Goal: Use online tool/utility: Utilize a website feature to perform a specific function

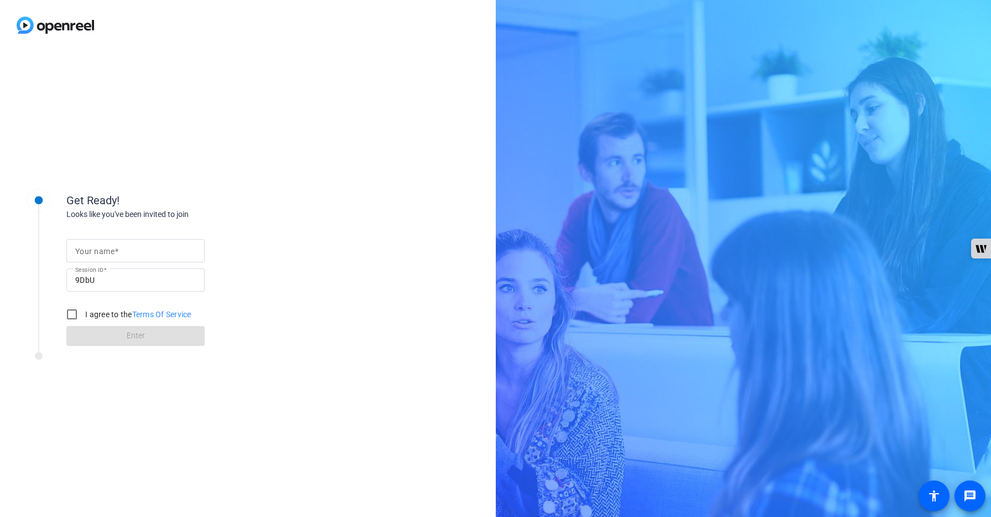
click at [98, 250] on mat-label "Your name" at bounding box center [94, 251] width 39 height 9
click at [98, 250] on input "Your name" at bounding box center [135, 250] width 121 height 13
type input "[PERSON_NAME]"
drag, startPoint x: 68, startPoint y: 318, endPoint x: 105, endPoint y: 333, distance: 40.2
click at [68, 318] on input "I agree to the Terms Of Service" at bounding box center [72, 314] width 22 height 22
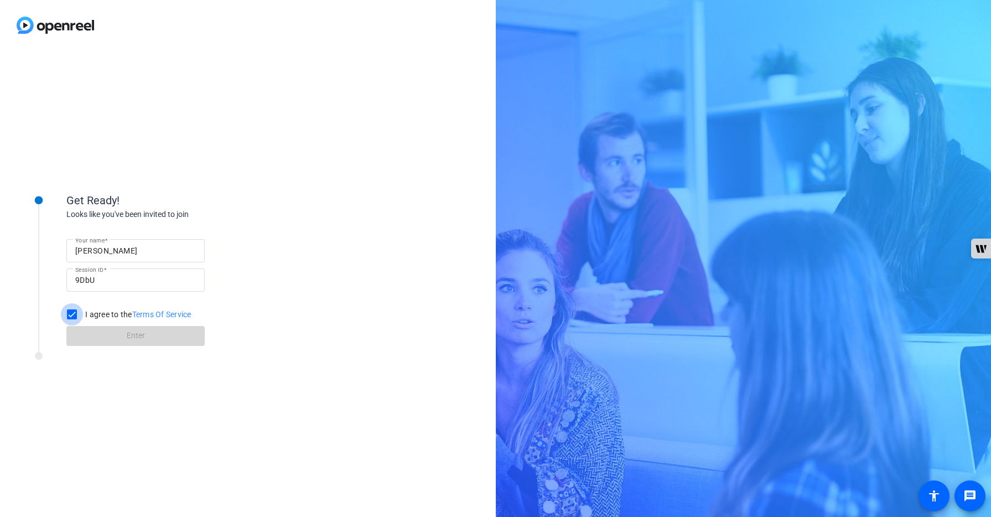
checkbox input "true"
click at [110, 335] on span at bounding box center [135, 336] width 138 height 27
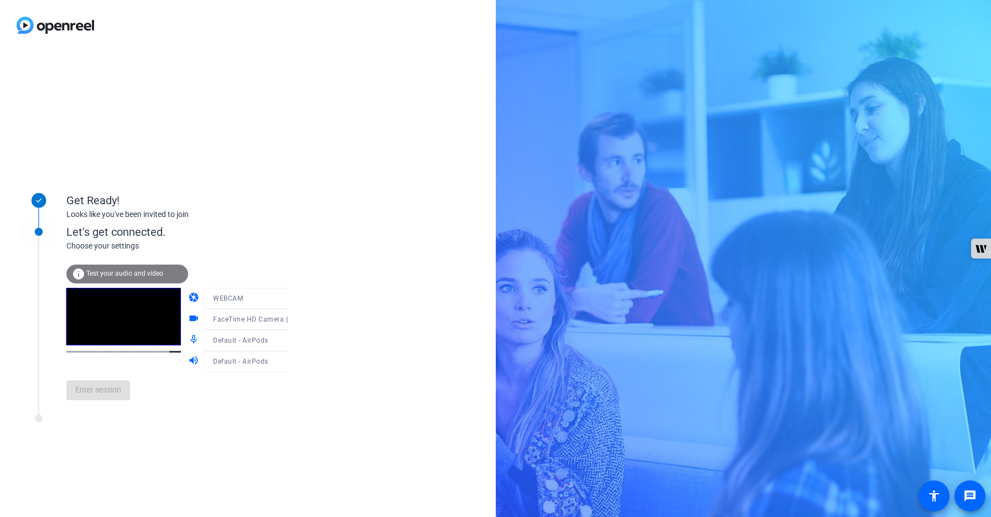
click at [116, 401] on div "Enter session" at bounding box center [188, 390] width 244 height 37
click at [113, 392] on span "Enter session" at bounding box center [98, 390] width 46 height 12
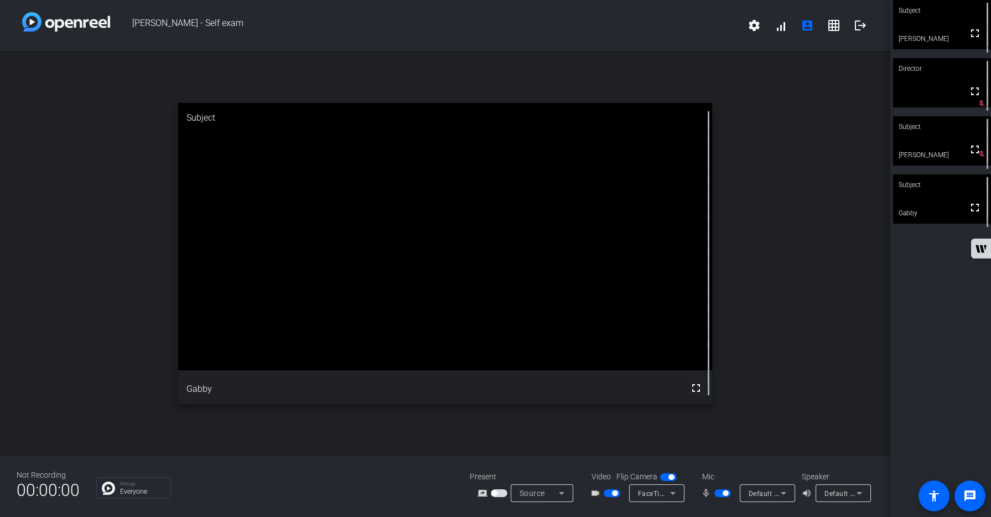
click at [717, 494] on span "button" at bounding box center [723, 493] width 17 height 8
click at [723, 494] on span "button" at bounding box center [723, 493] width 17 height 8
click at [718, 493] on span "button" at bounding box center [723, 493] width 17 height 8
click at [725, 494] on span "button" at bounding box center [723, 493] width 17 height 8
click at [715, 493] on span "button" at bounding box center [723, 493] width 17 height 8
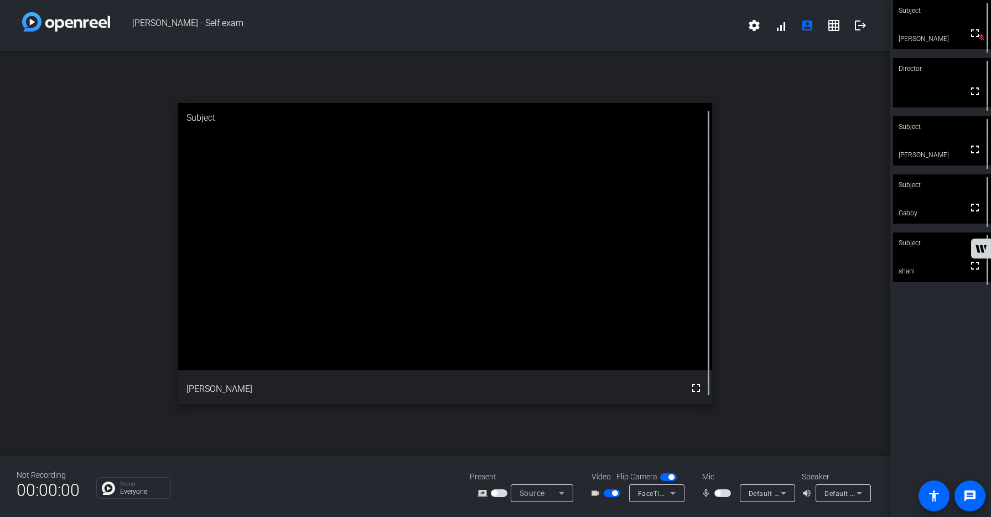
click at [726, 494] on span "button" at bounding box center [723, 493] width 17 height 8
click at [718, 494] on span "button" at bounding box center [723, 493] width 17 height 8
click at [727, 495] on span "button" at bounding box center [723, 493] width 17 height 8
click at [718, 493] on span "button" at bounding box center [723, 493] width 17 height 8
click at [724, 493] on span "button" at bounding box center [723, 493] width 17 height 8
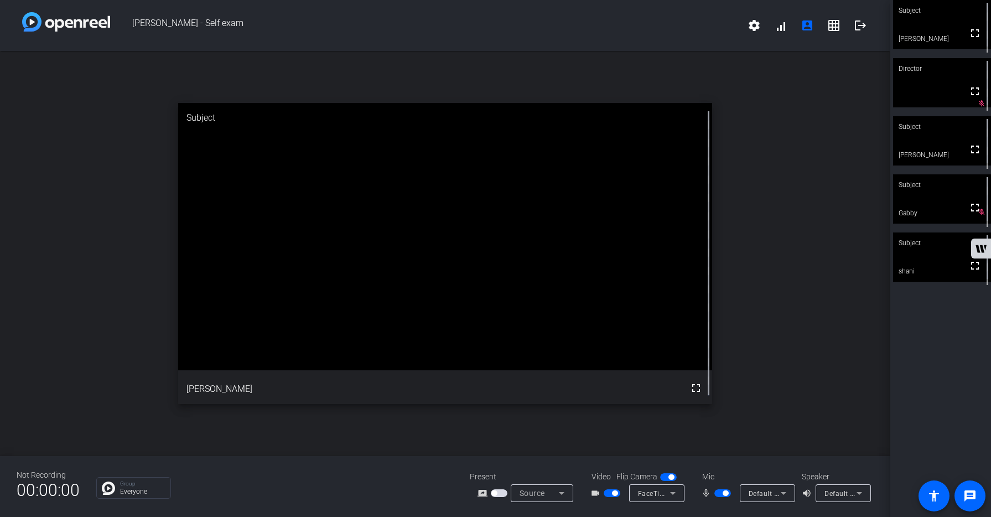
click at [717, 494] on span "button" at bounding box center [723, 493] width 17 height 8
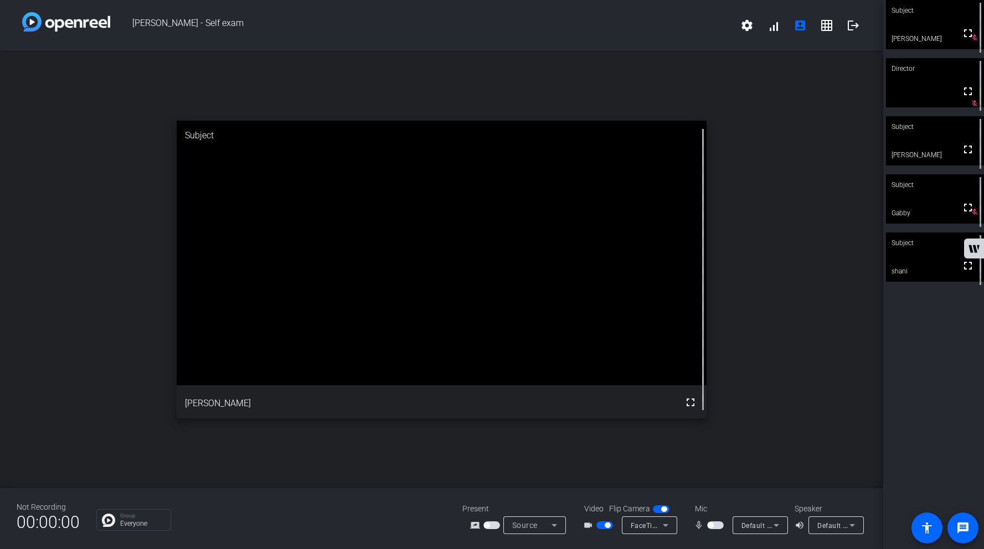
click at [758, 464] on div "open_in_new Subject fullscreen [PERSON_NAME]" at bounding box center [441, 269] width 883 height 437
click at [717, 516] on span "button" at bounding box center [715, 525] width 17 height 8
click at [711, 516] on span "button" at bounding box center [715, 525] width 17 height 8
click at [717, 516] on span "button" at bounding box center [715, 525] width 17 height 8
click at [790, 385] on div "open_in_new Subject fullscreen shani" at bounding box center [441, 269] width 883 height 437
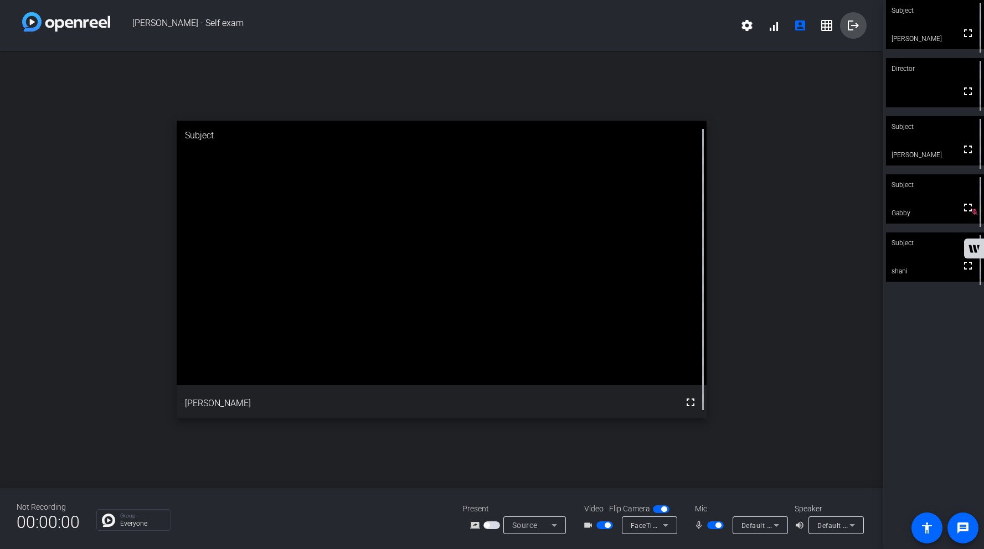
click at [857, 24] on mat-icon "logout" at bounding box center [852, 25] width 13 height 13
